Goal: Transaction & Acquisition: Obtain resource

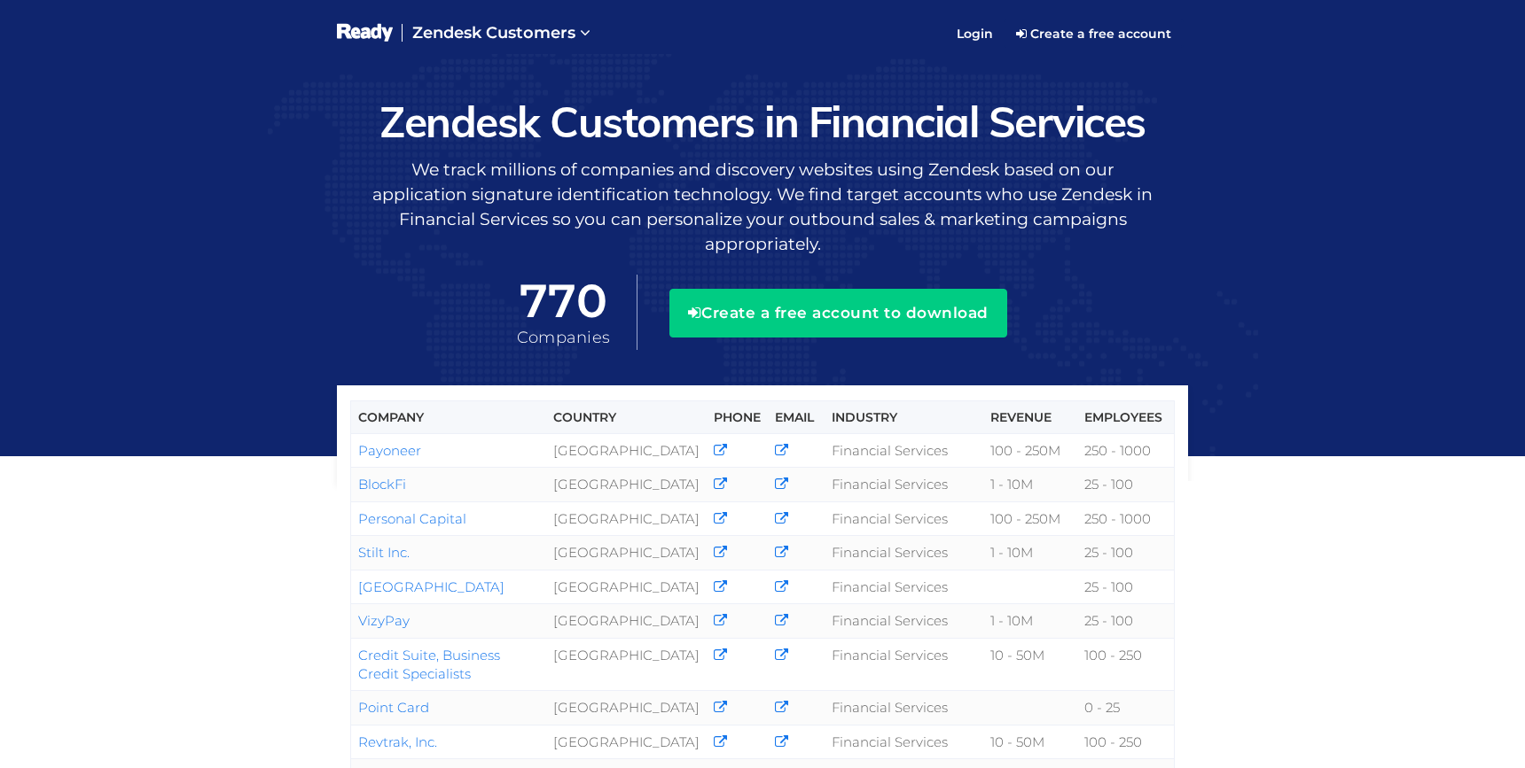
click at [1019, 57] on div "Company Country Phone Email Industry Revenue Employees Payoneer United States F…" at bounding box center [762, 664] width 1525 height 1221
click at [1024, 43] on link "Create a free account" at bounding box center [1093, 33] width 180 height 28
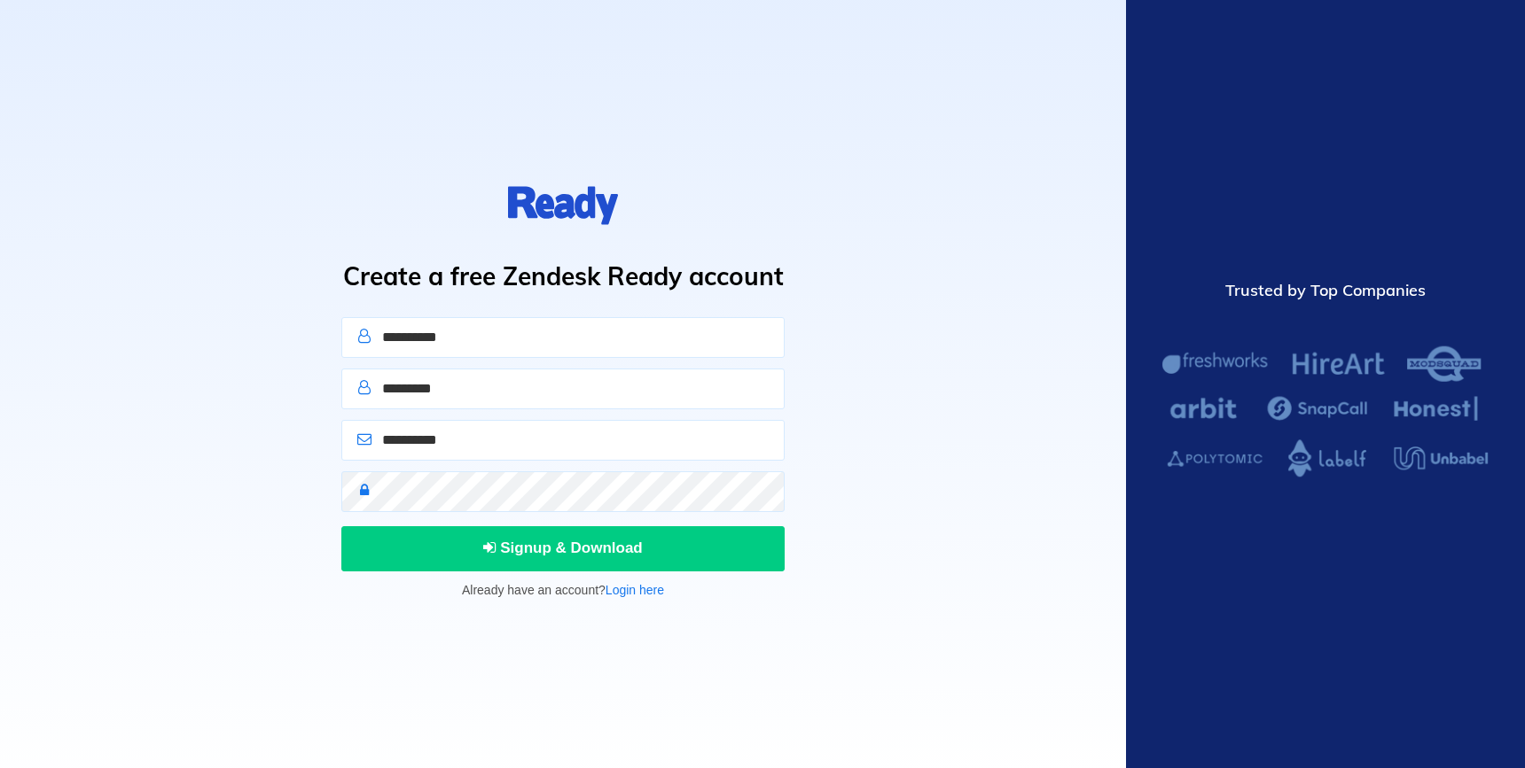
click at [590, 339] on input "text" at bounding box center [562, 337] width 443 height 41
type input "****"
type input "********"
type input "**********"
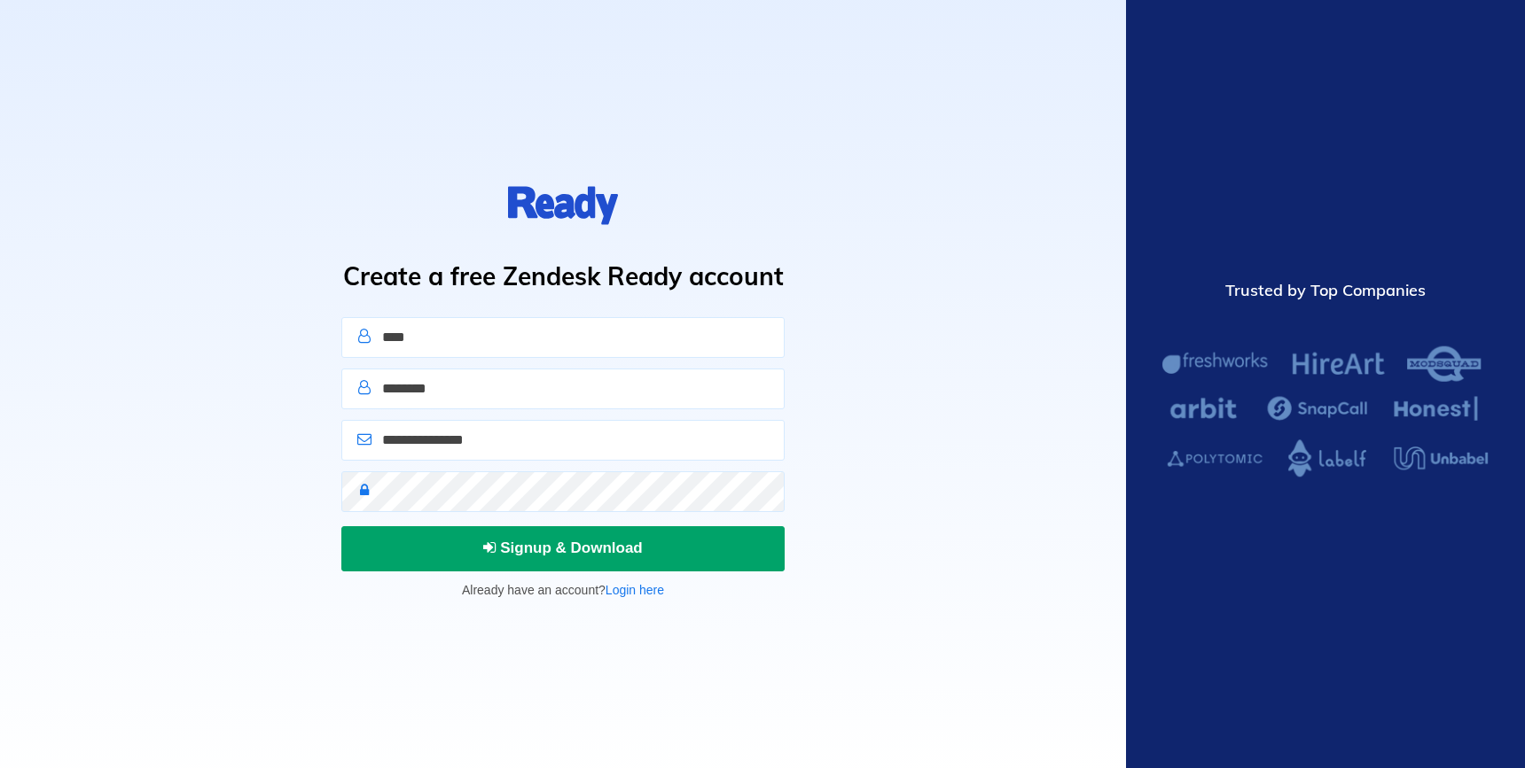
click at [549, 552] on span "Signup & Download" at bounding box center [563, 548] width 160 height 17
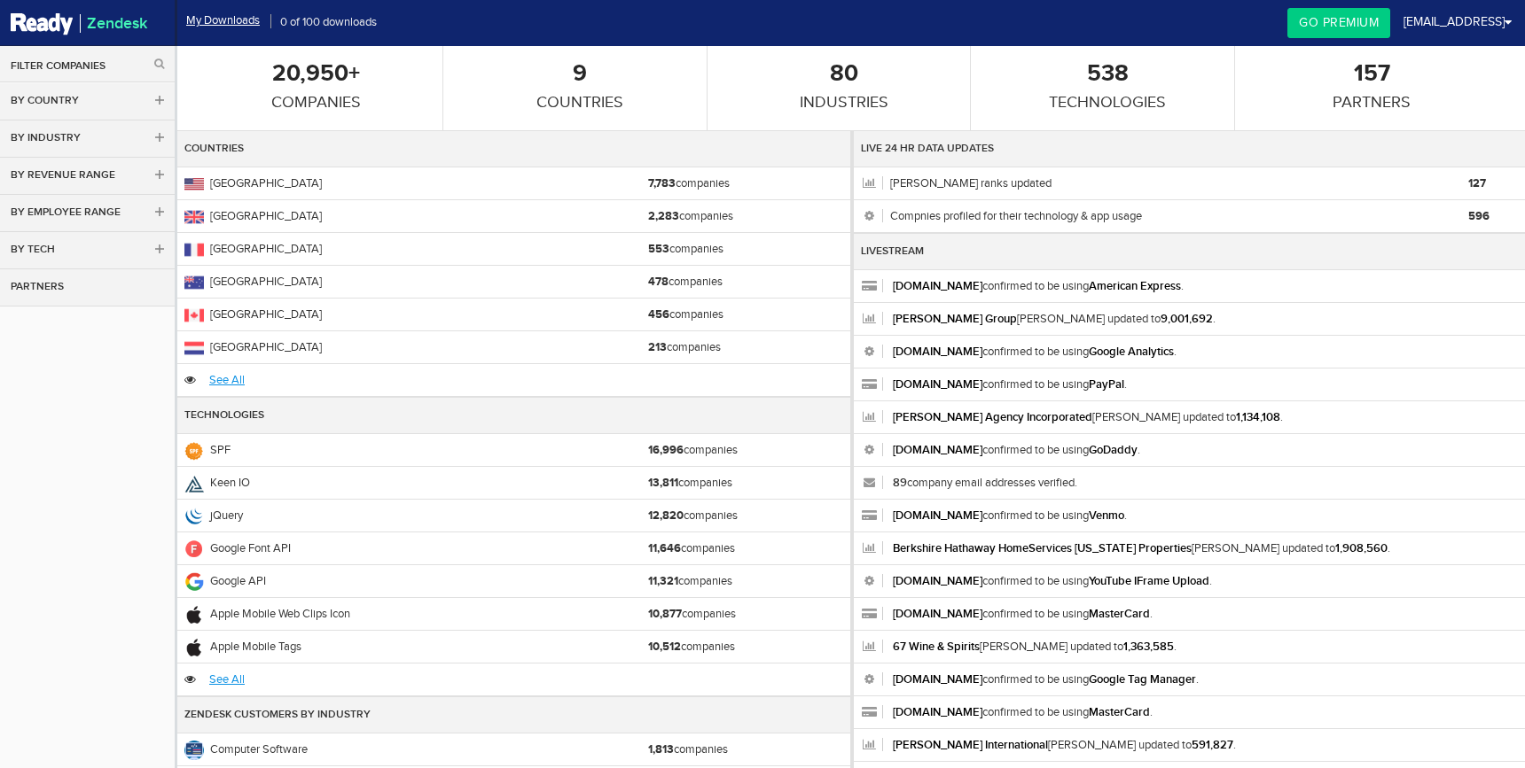
click at [128, 142] on link "By Industry" at bounding box center [87, 139] width 175 height 37
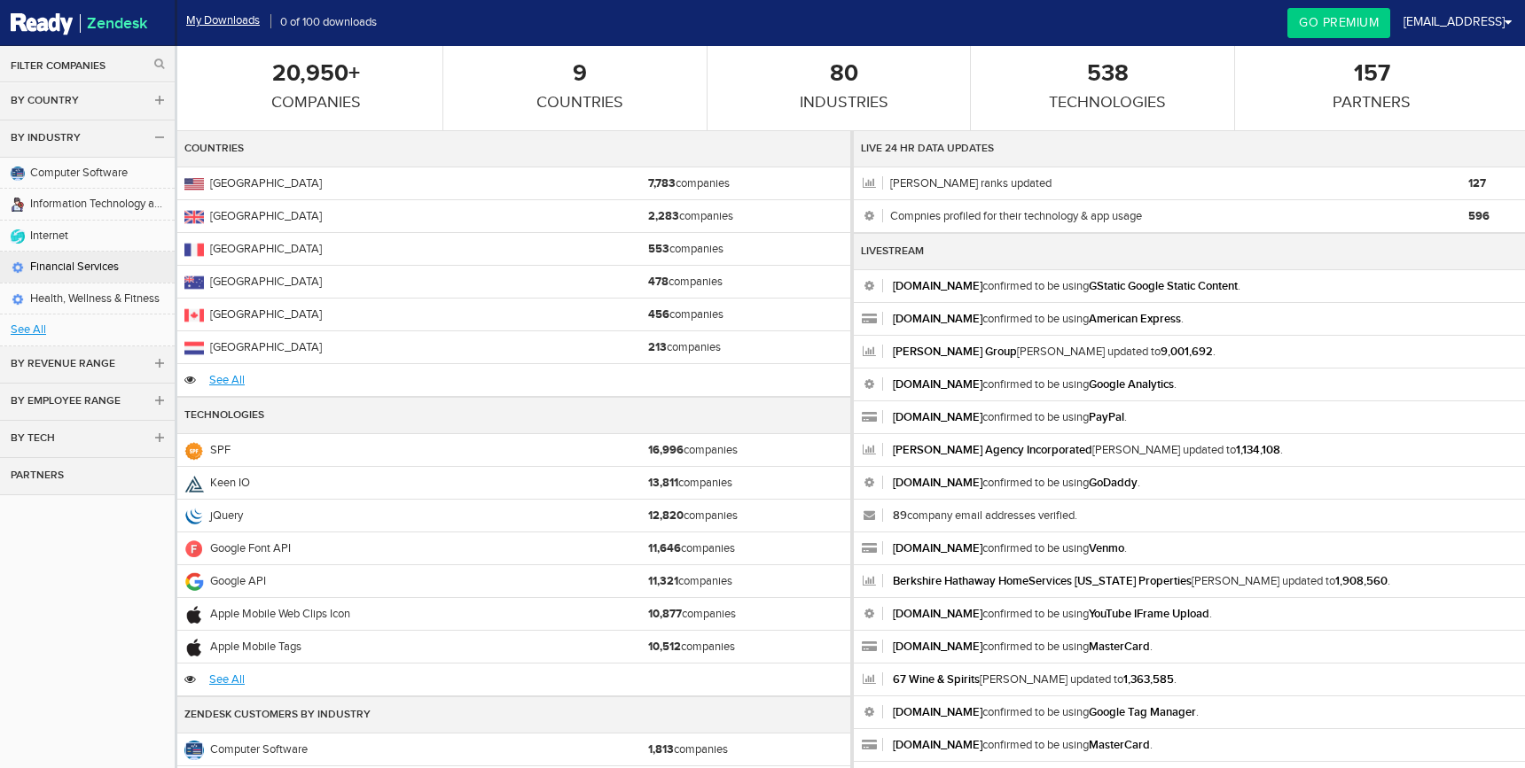
click at [103, 266] on link "Financial Services" at bounding box center [87, 267] width 175 height 31
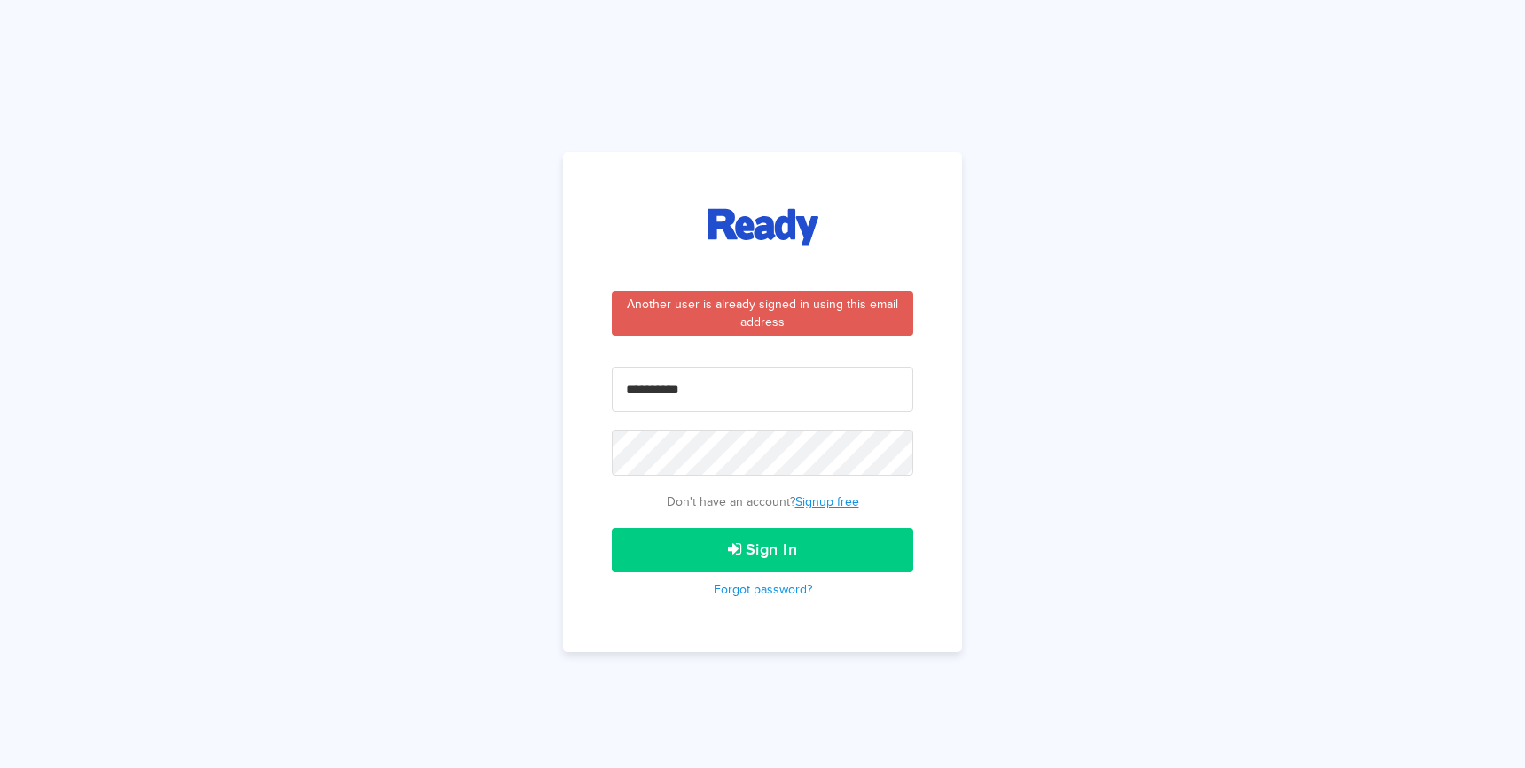
click at [683, 394] on input "email" at bounding box center [762, 389] width 301 height 45
type input "**********"
click at [612, 528] on button "Sign In" at bounding box center [762, 550] width 301 height 44
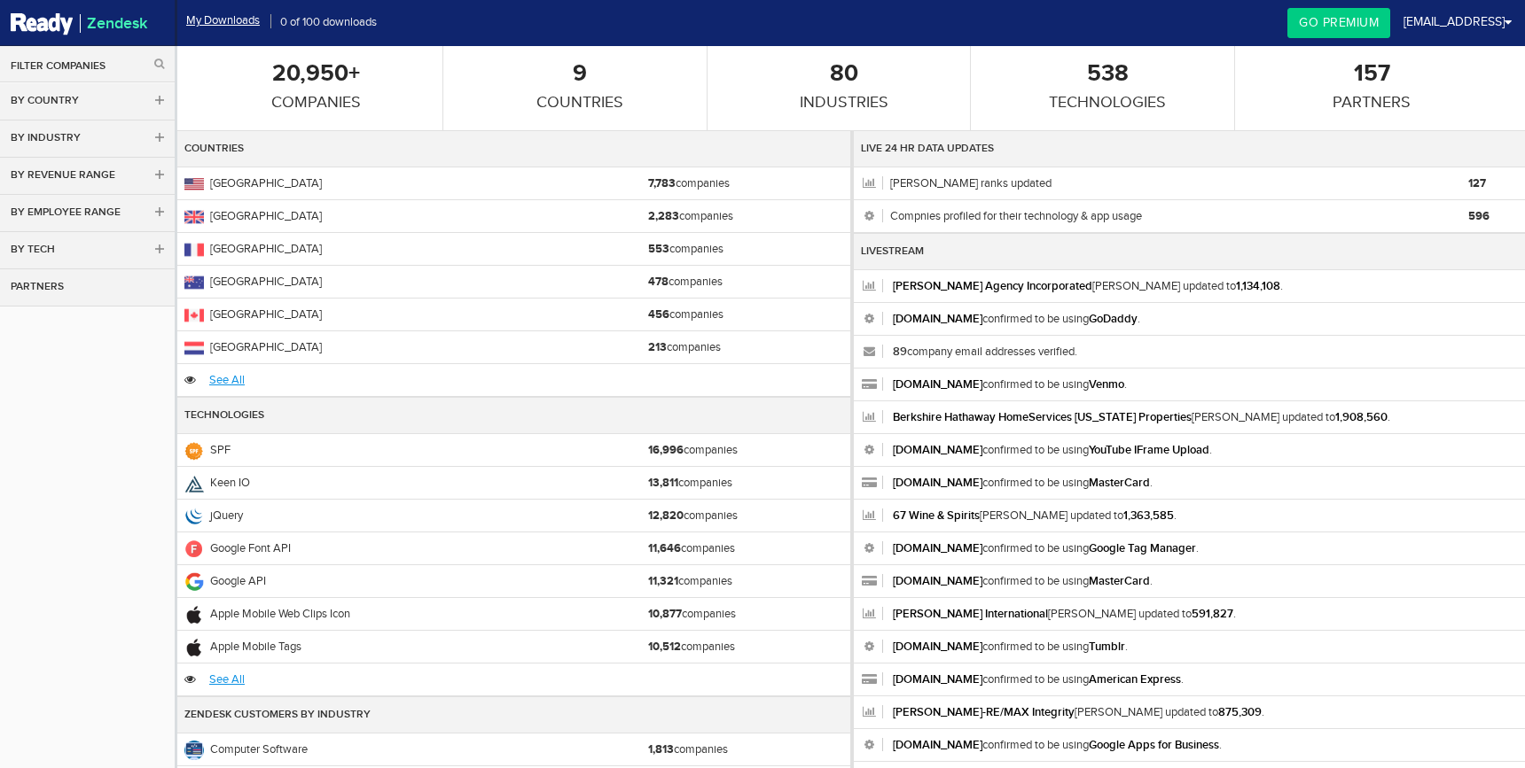
click at [127, 137] on link "By Industry" at bounding box center [87, 139] width 175 height 37
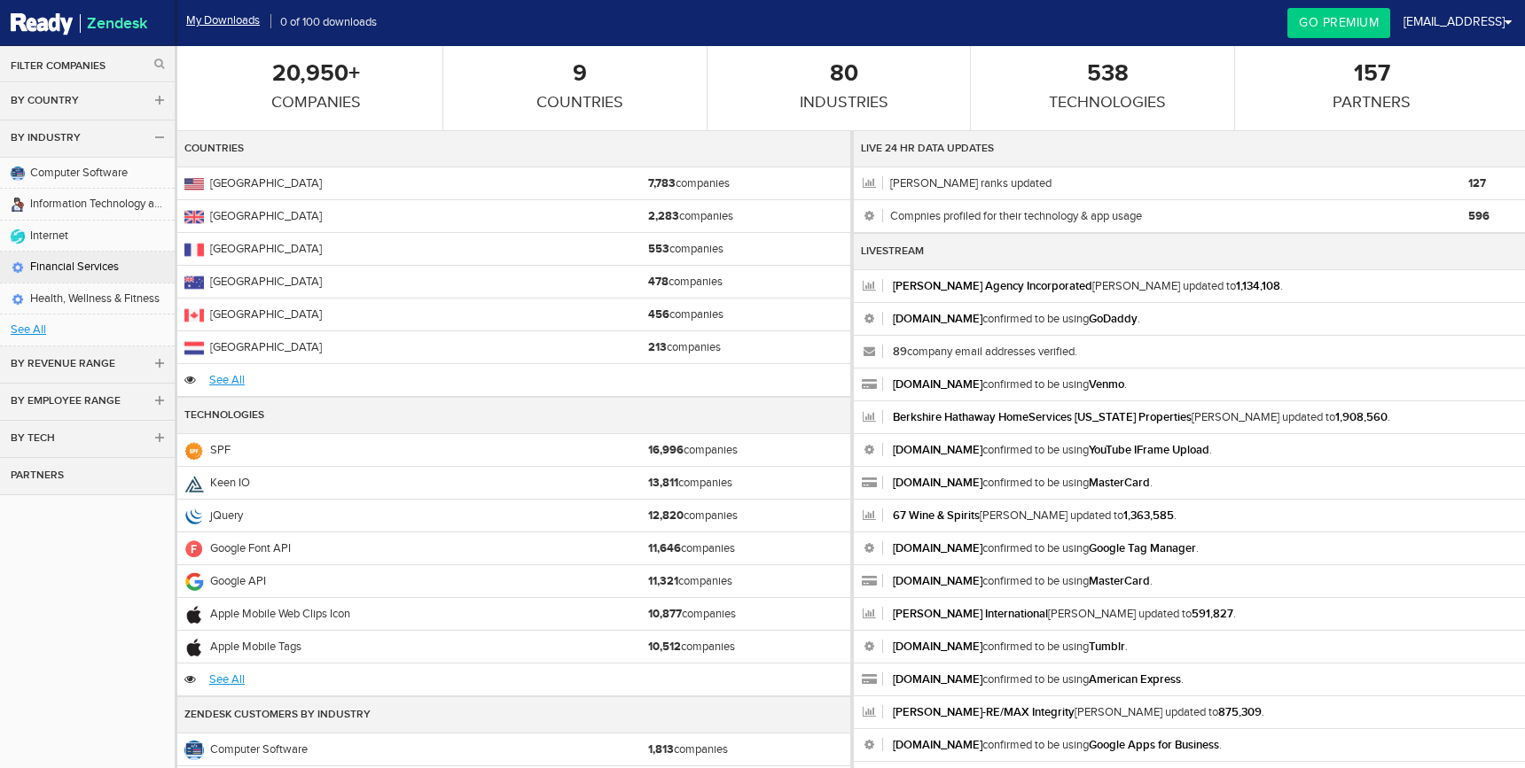
click at [96, 268] on link "Financial Services" at bounding box center [87, 267] width 175 height 31
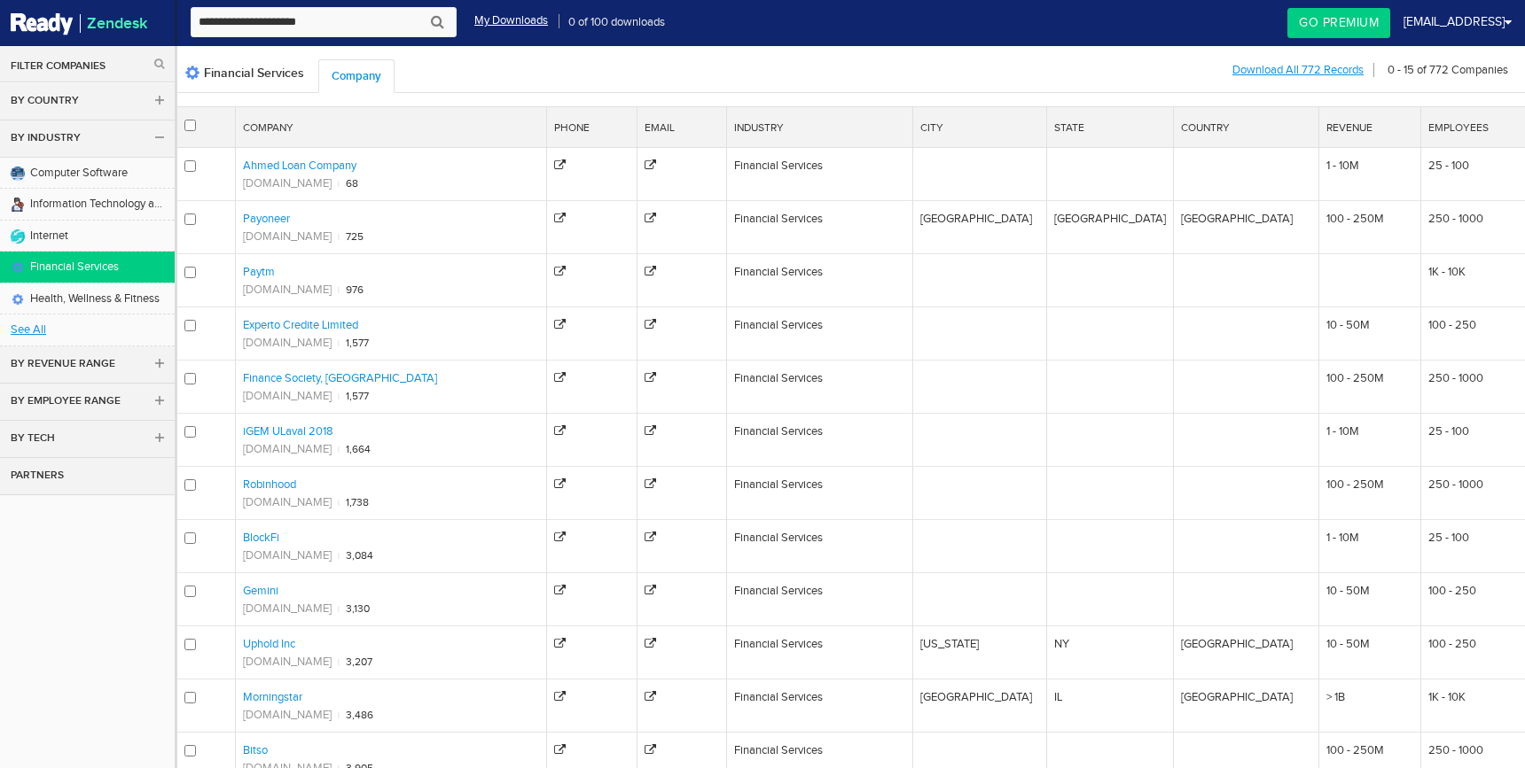
click at [78, 102] on link "By Country" at bounding box center [87, 101] width 175 height 37
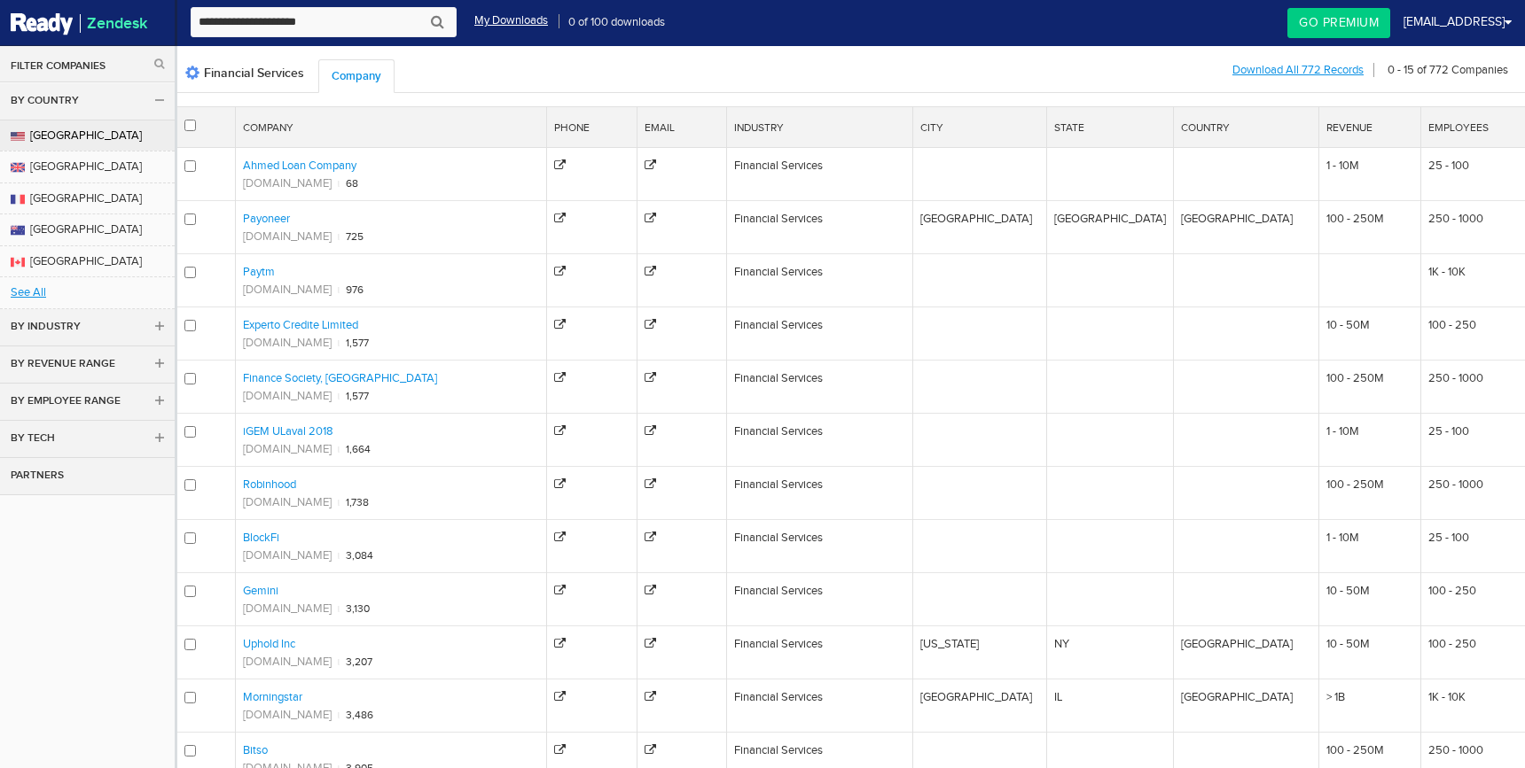
click at [81, 141] on link "[GEOGRAPHIC_DATA]" at bounding box center [87, 136] width 175 height 31
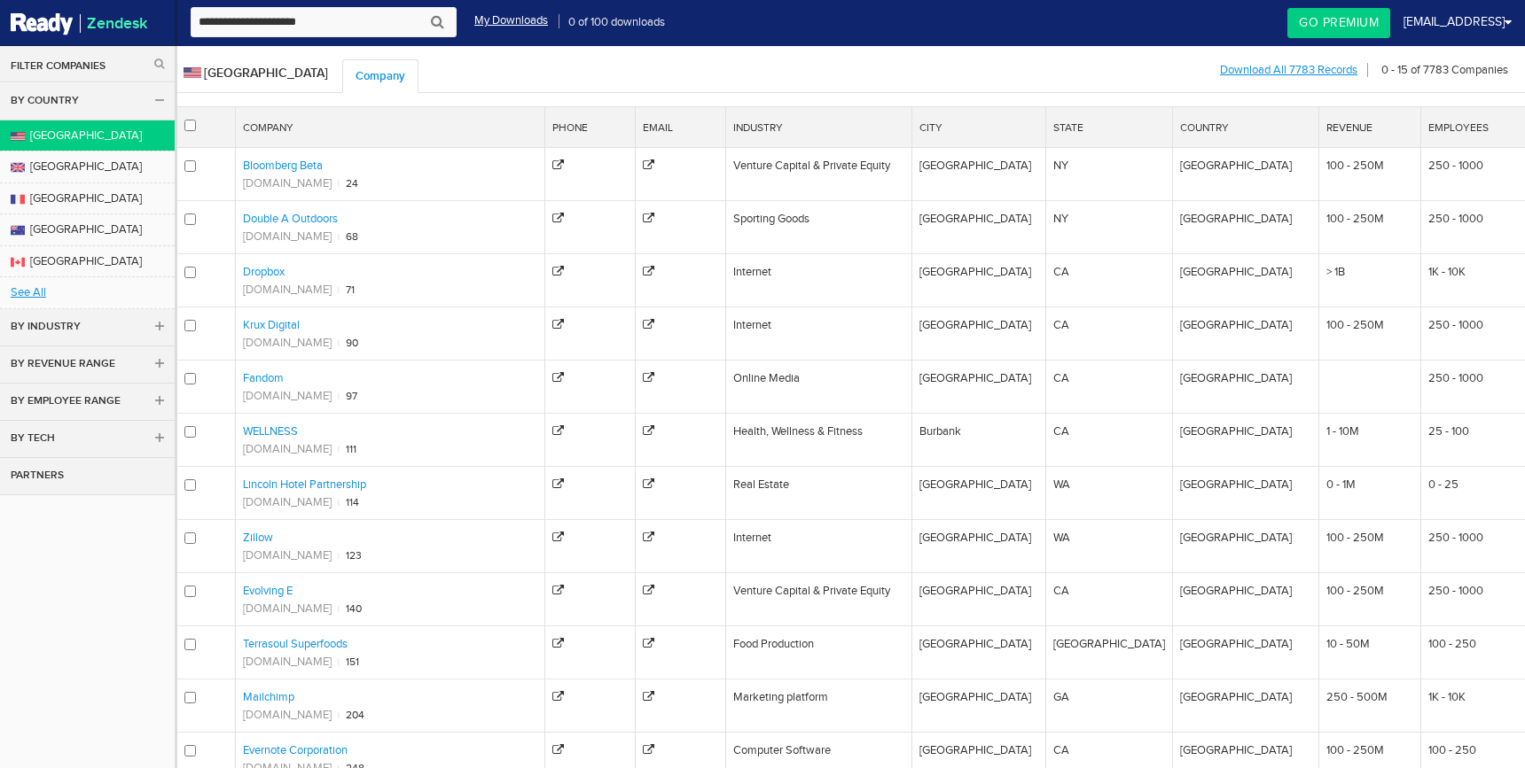
click at [73, 324] on link "By Industry" at bounding box center [87, 327] width 175 height 37
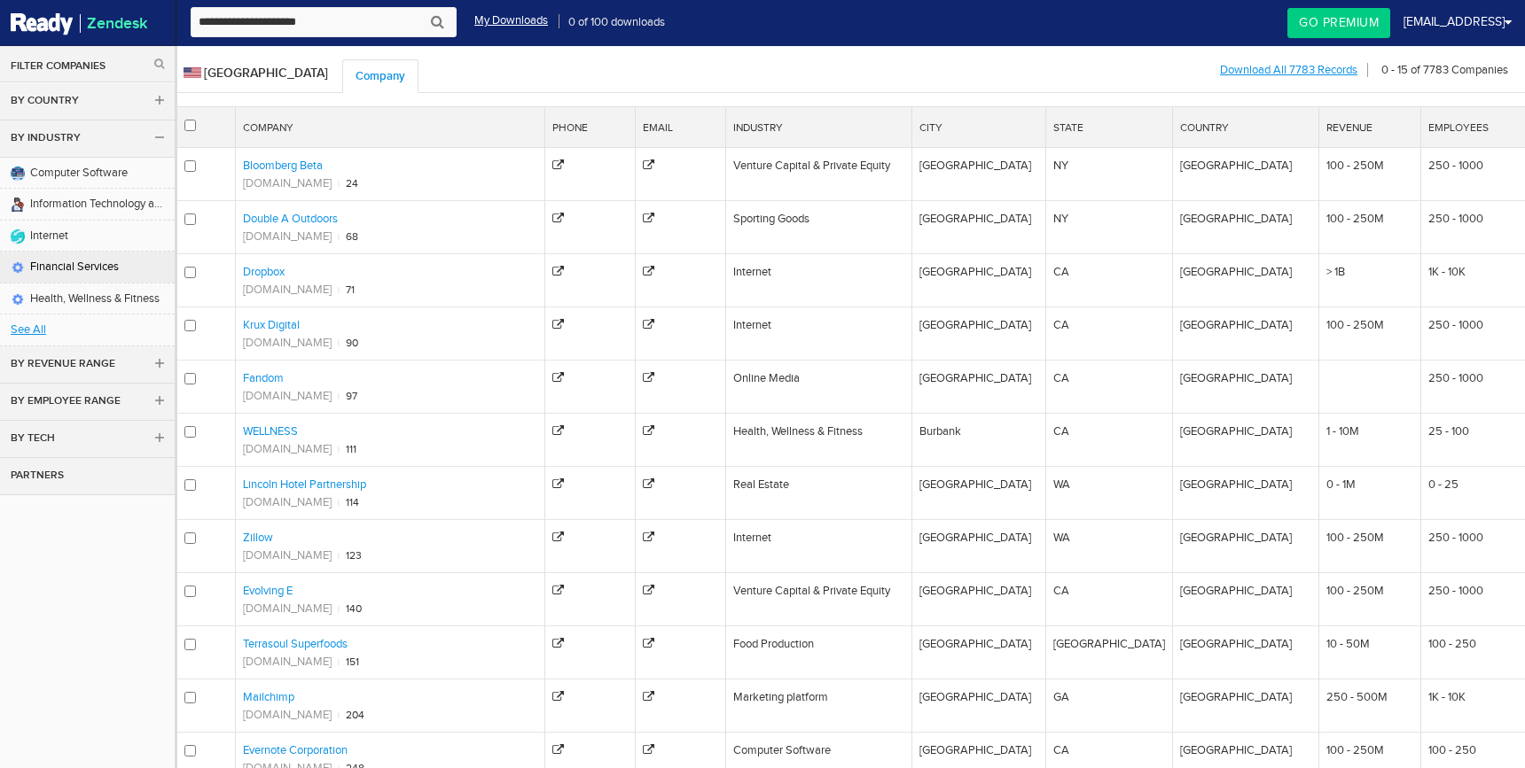
click at [86, 266] on link "Financial Services" at bounding box center [87, 267] width 175 height 31
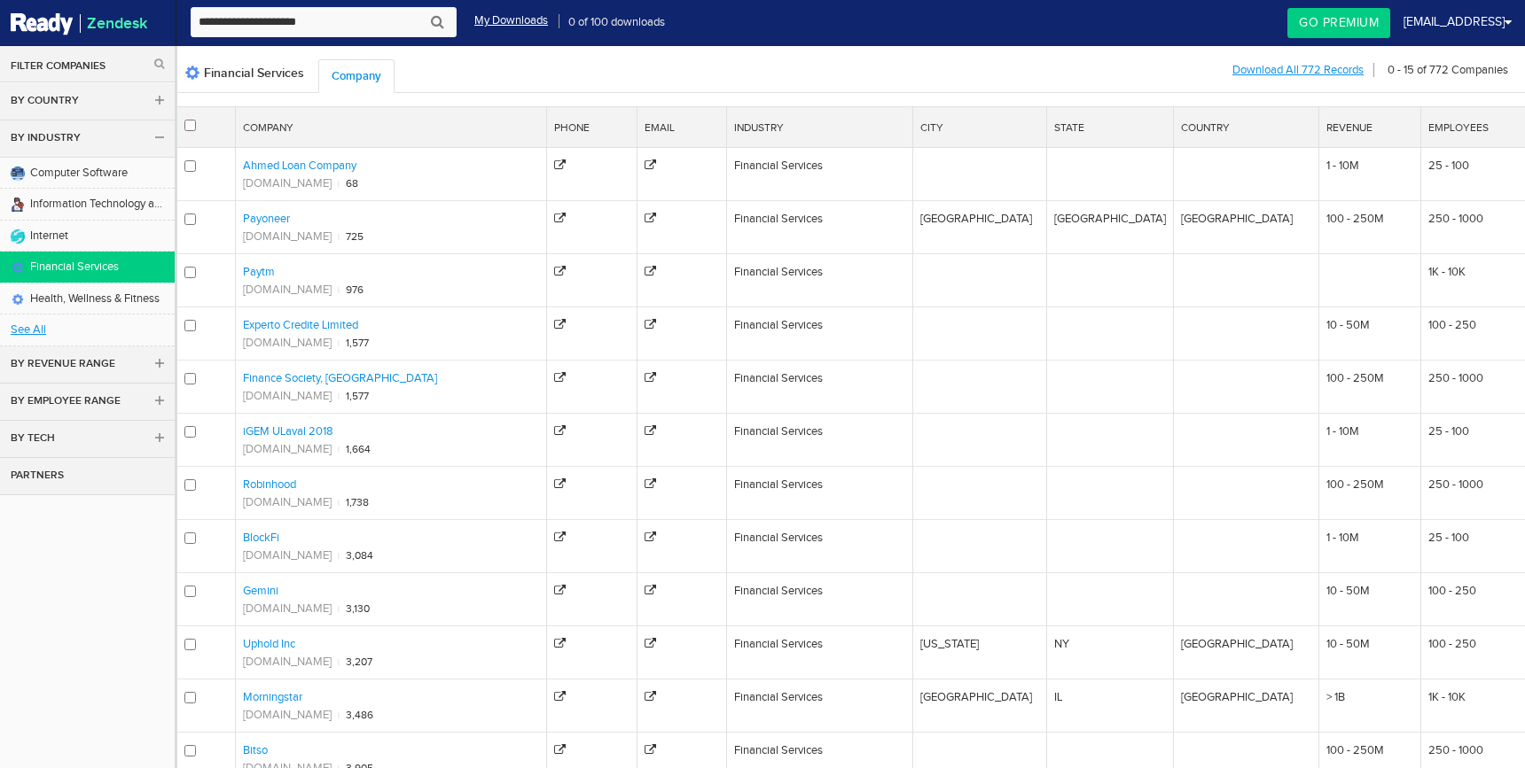
click at [246, 71] on span "Financial Services" at bounding box center [243, 73] width 121 height 15
click at [199, 72] on img at bounding box center [192, 73] width 18 height 18
click at [193, 72] on img at bounding box center [192, 73] width 18 height 18
click at [192, 117] on label at bounding box center [193, 125] width 18 height 18
click at [1300, 65] on link "Download All 772 Records" at bounding box center [1297, 70] width 133 height 22
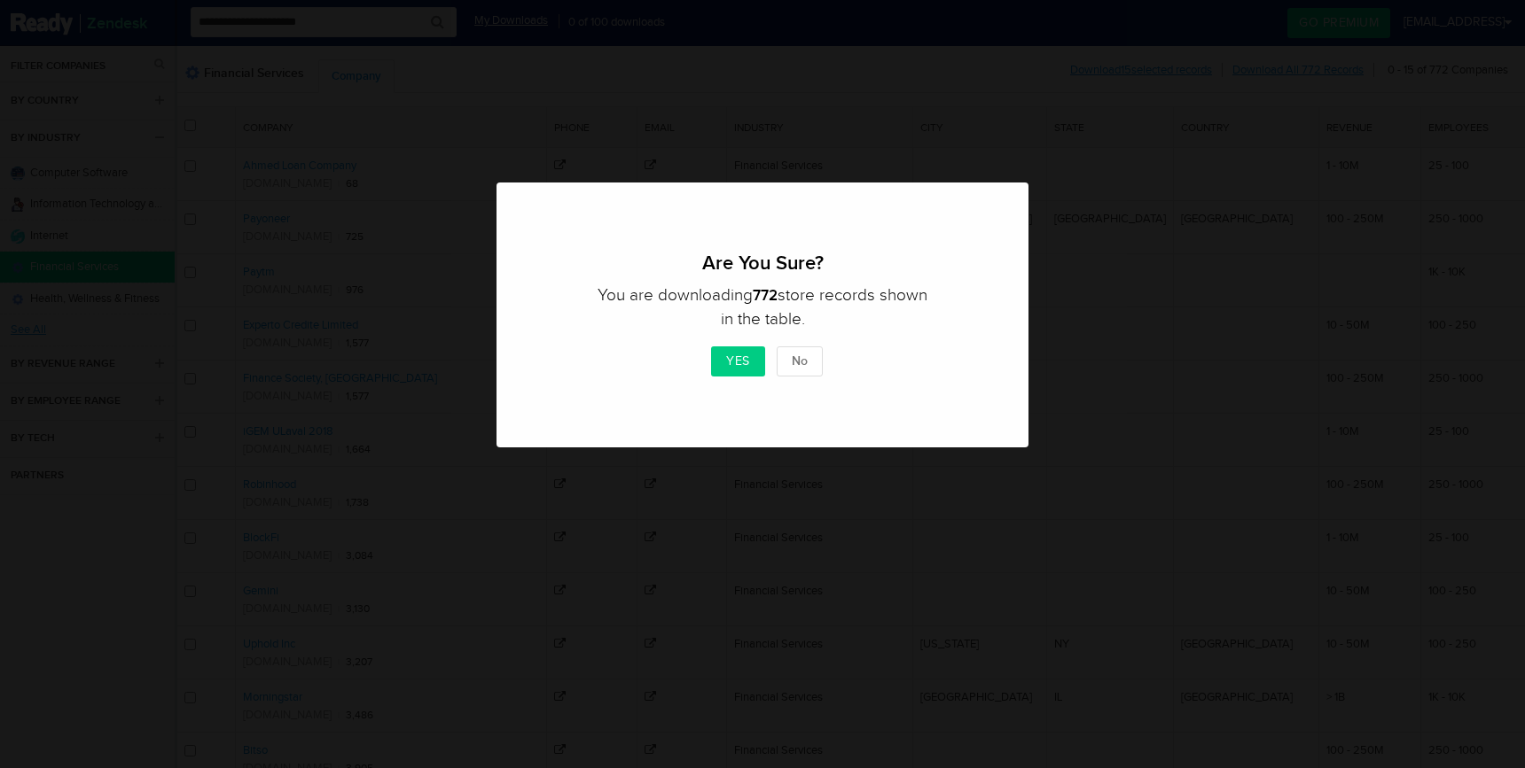
click at [737, 363] on button "Yes" at bounding box center [738, 362] width 54 height 30
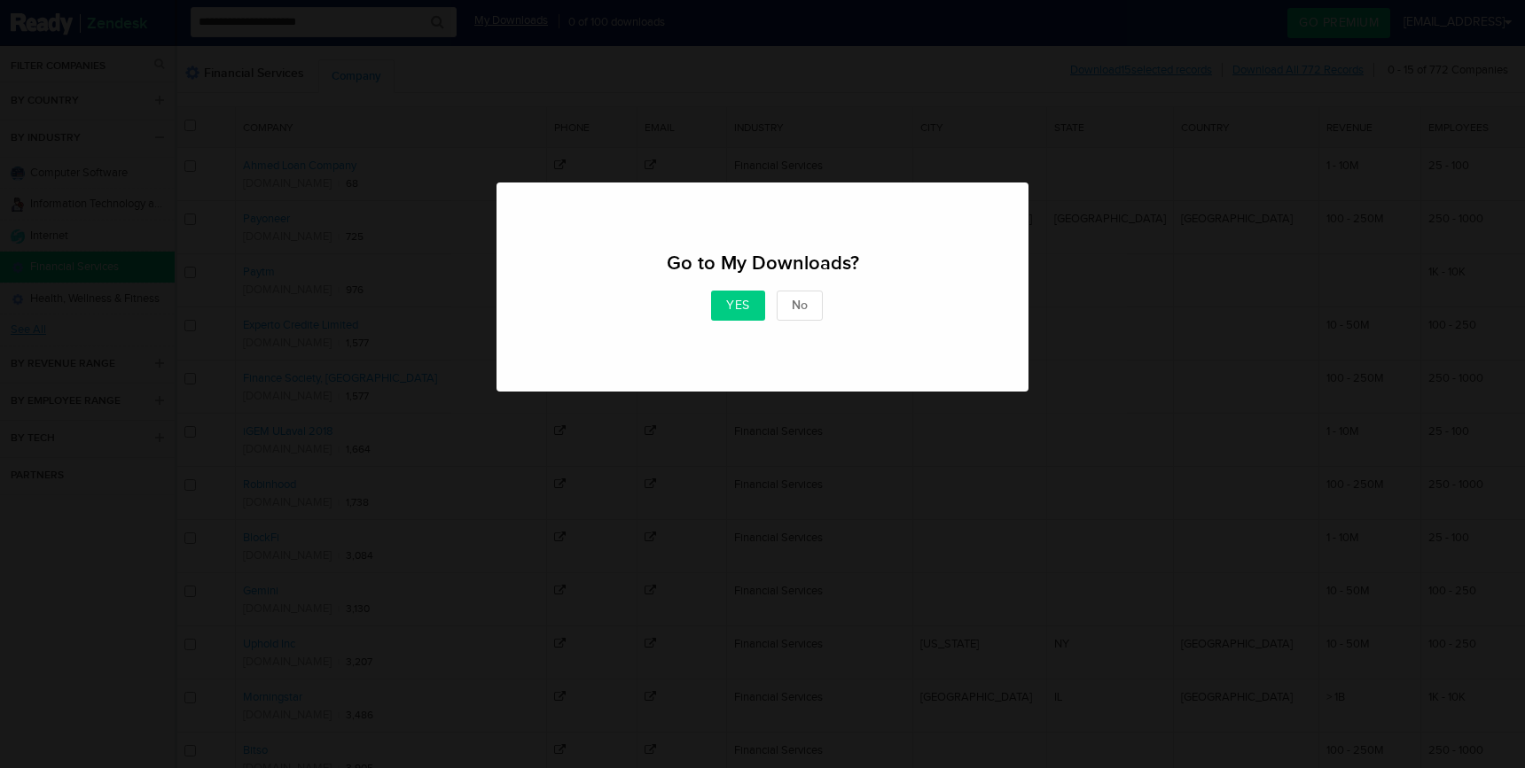
click at [746, 313] on button "Yes" at bounding box center [738, 306] width 54 height 30
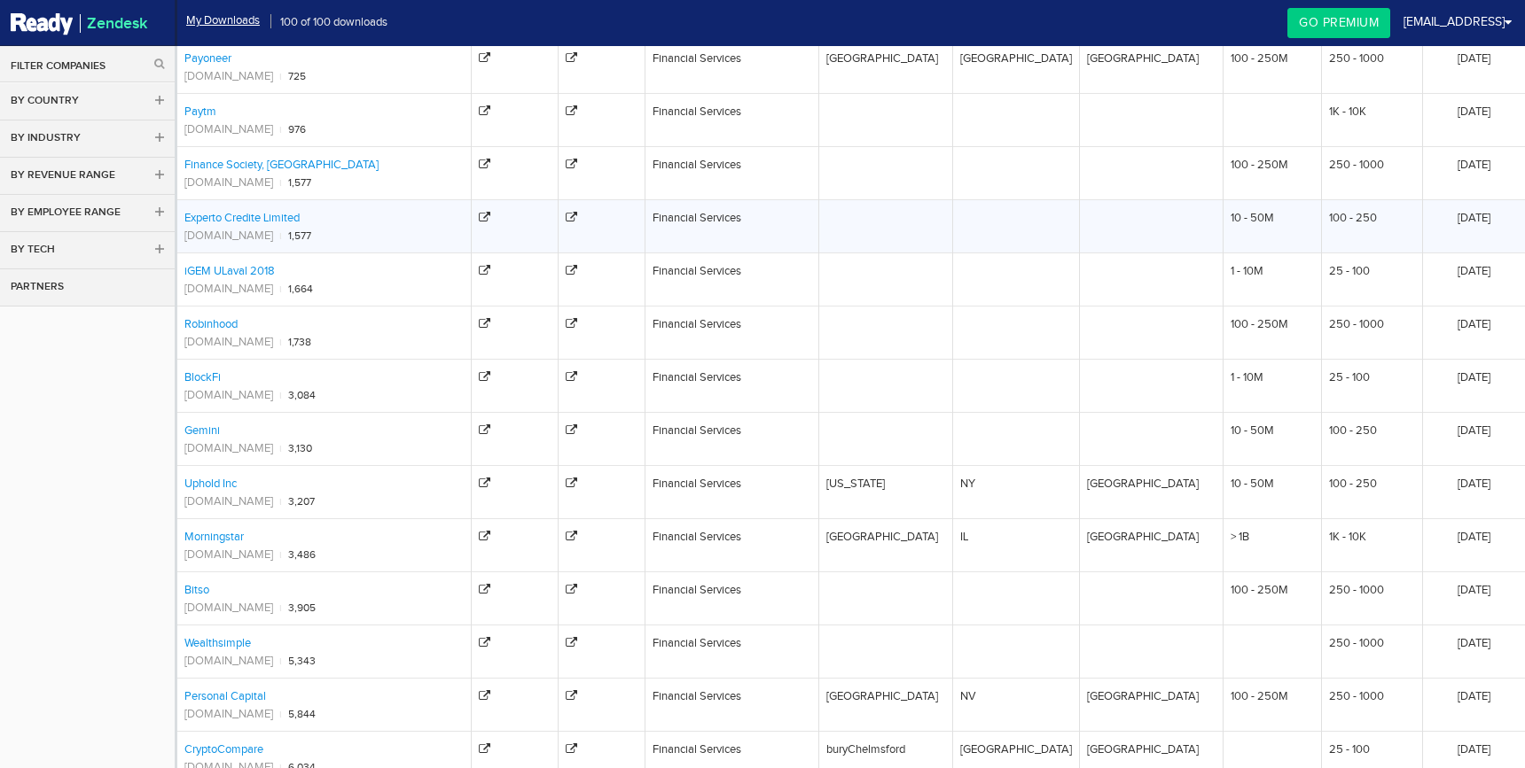
scroll to position [273, 0]
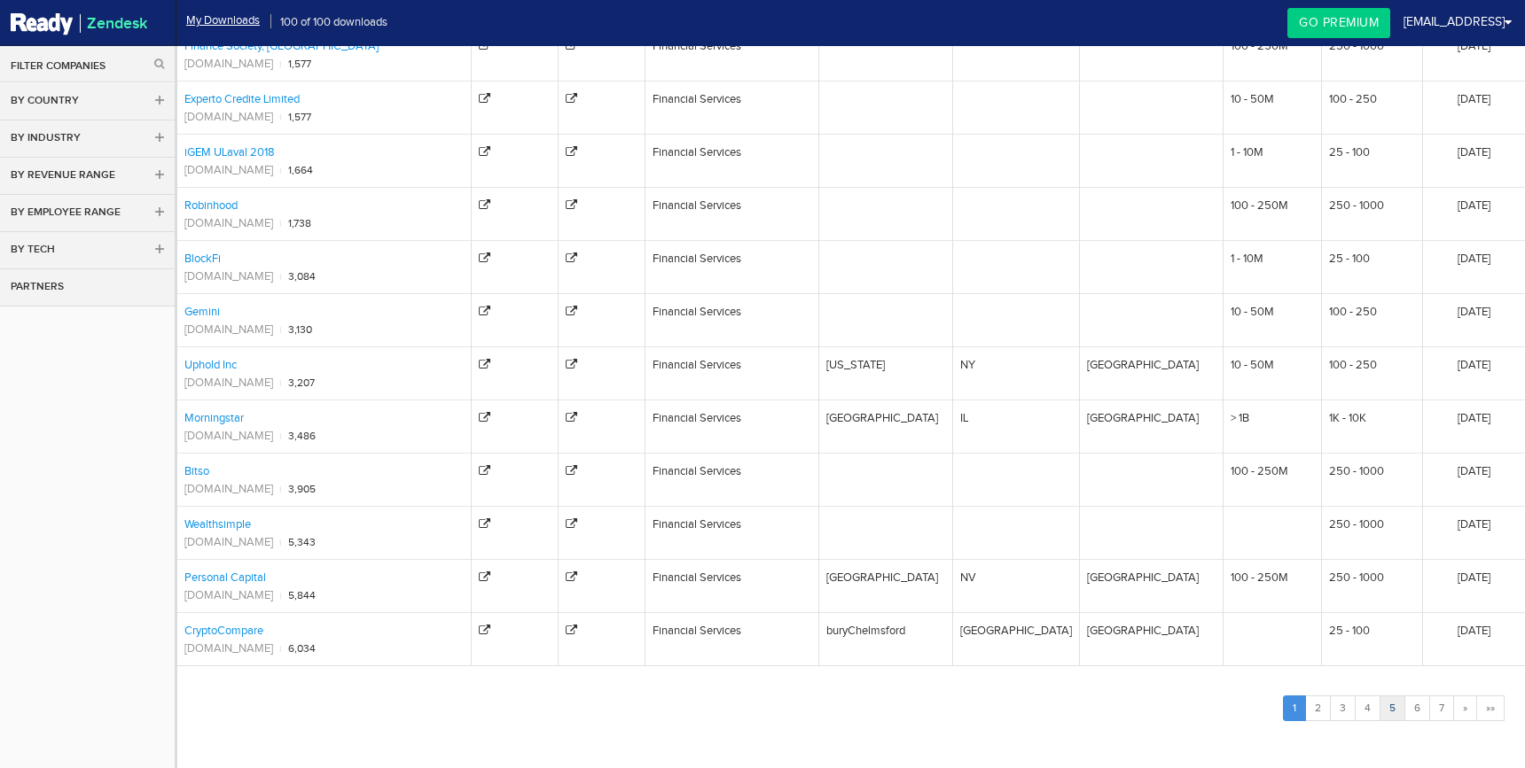
click at [1386, 712] on link "5" at bounding box center [1392, 709] width 26 height 26
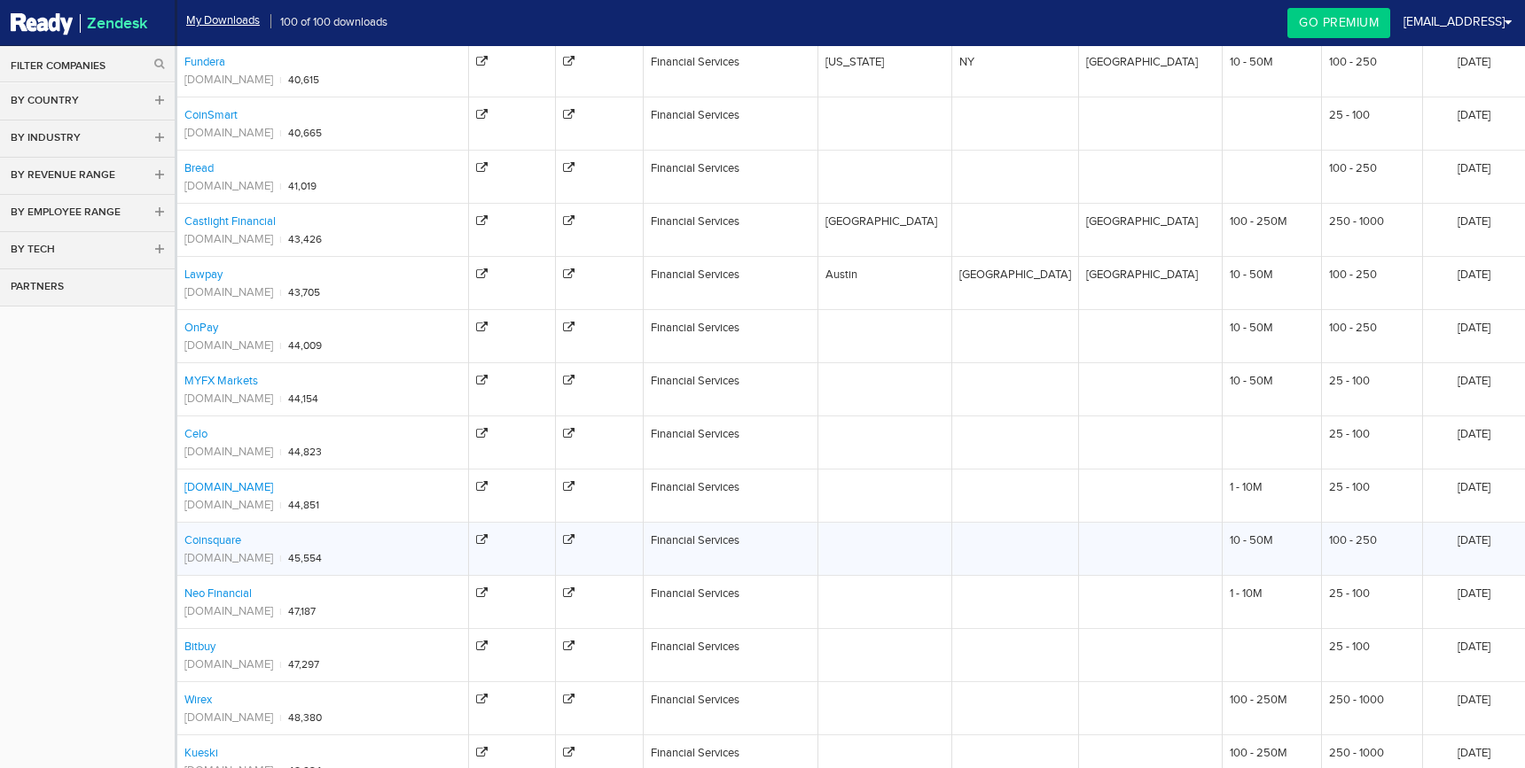
scroll to position [273, 0]
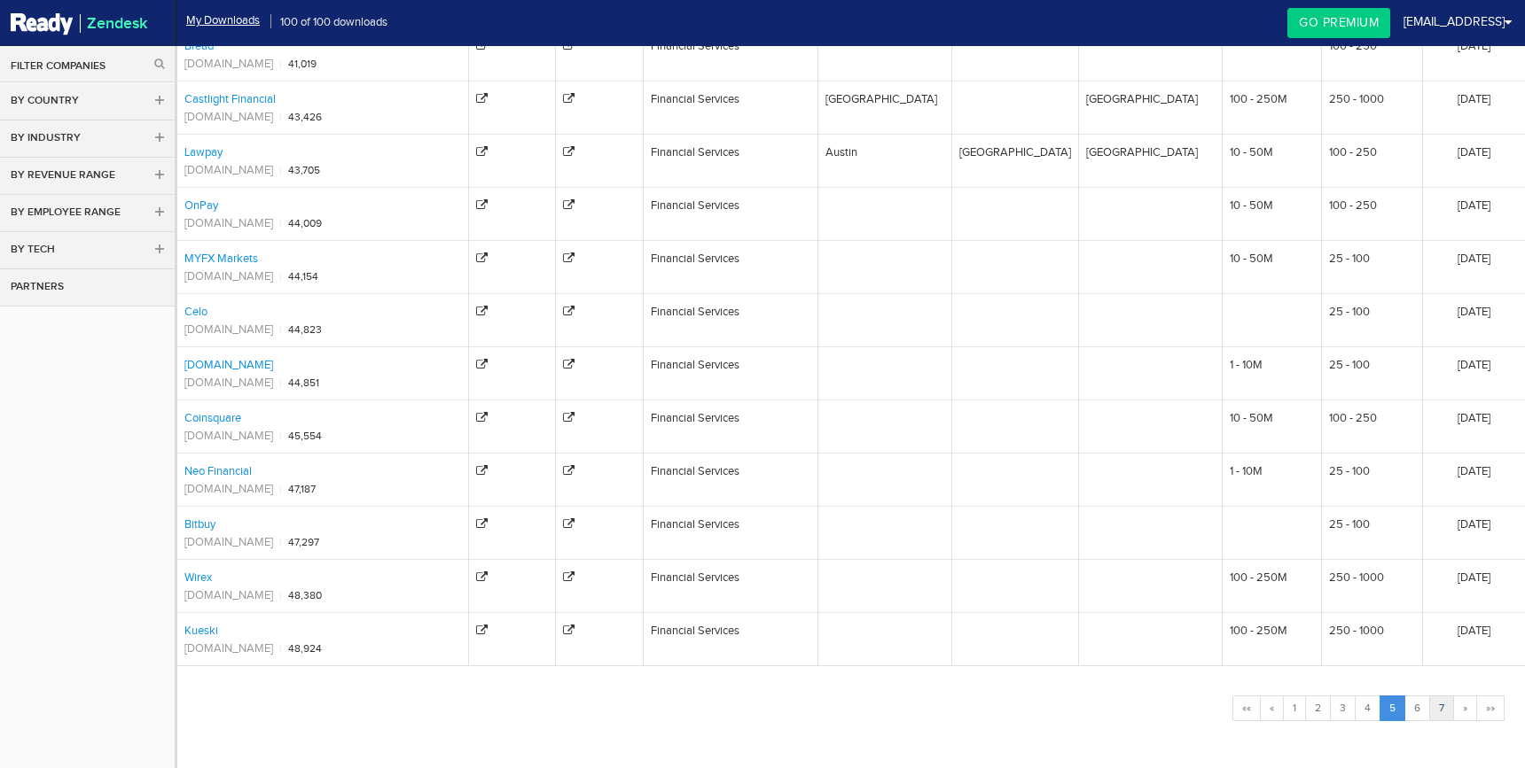
click at [1439, 712] on link "7" at bounding box center [1441, 709] width 25 height 26
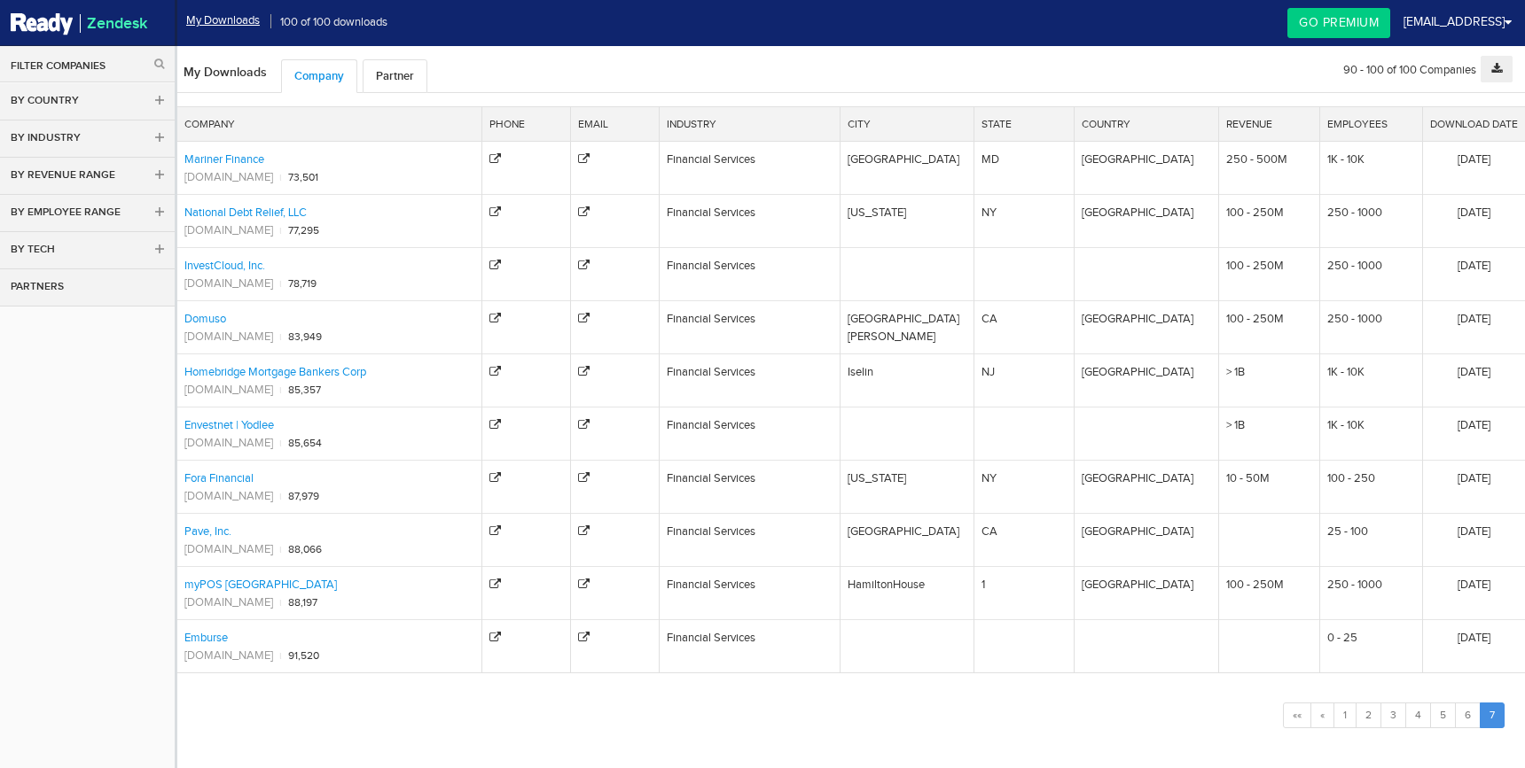
click at [156, 239] on link "By Tech" at bounding box center [87, 250] width 175 height 37
click at [1465, 716] on link "6" at bounding box center [1468, 716] width 26 height 26
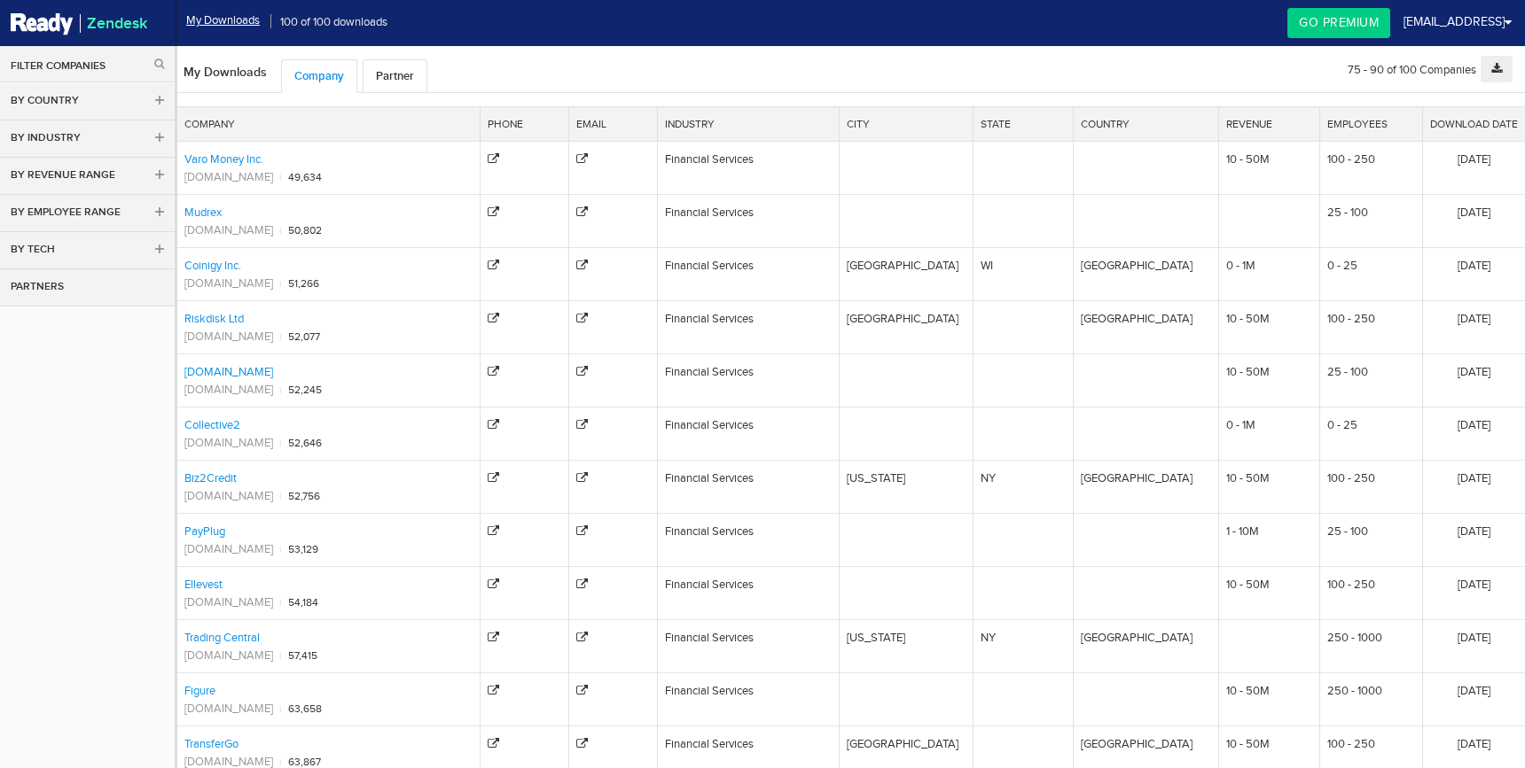
click at [1338, 29] on link "Go Premium" at bounding box center [1338, 23] width 103 height 30
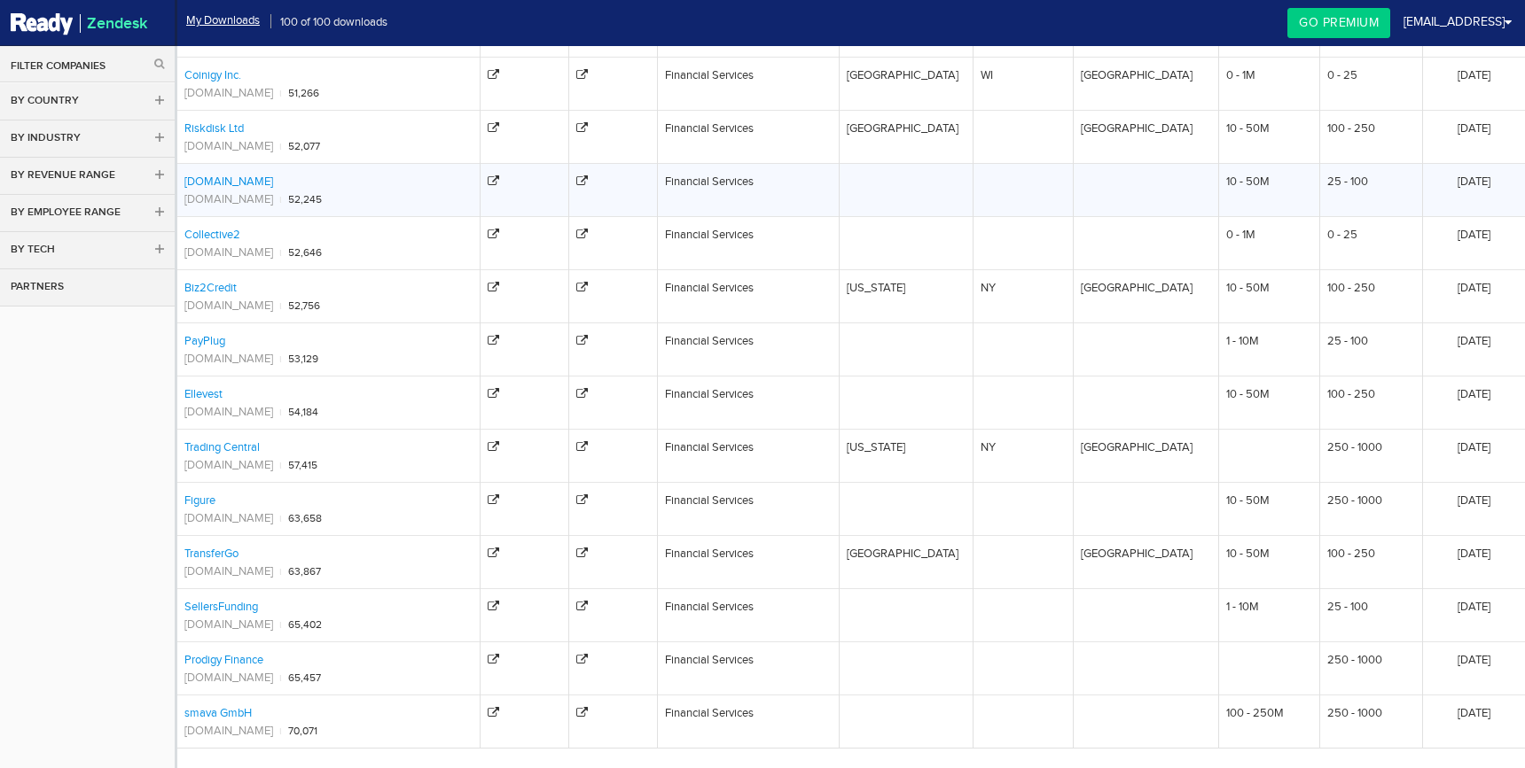
scroll to position [273, 0]
